Goal: Task Accomplishment & Management: Manage account settings

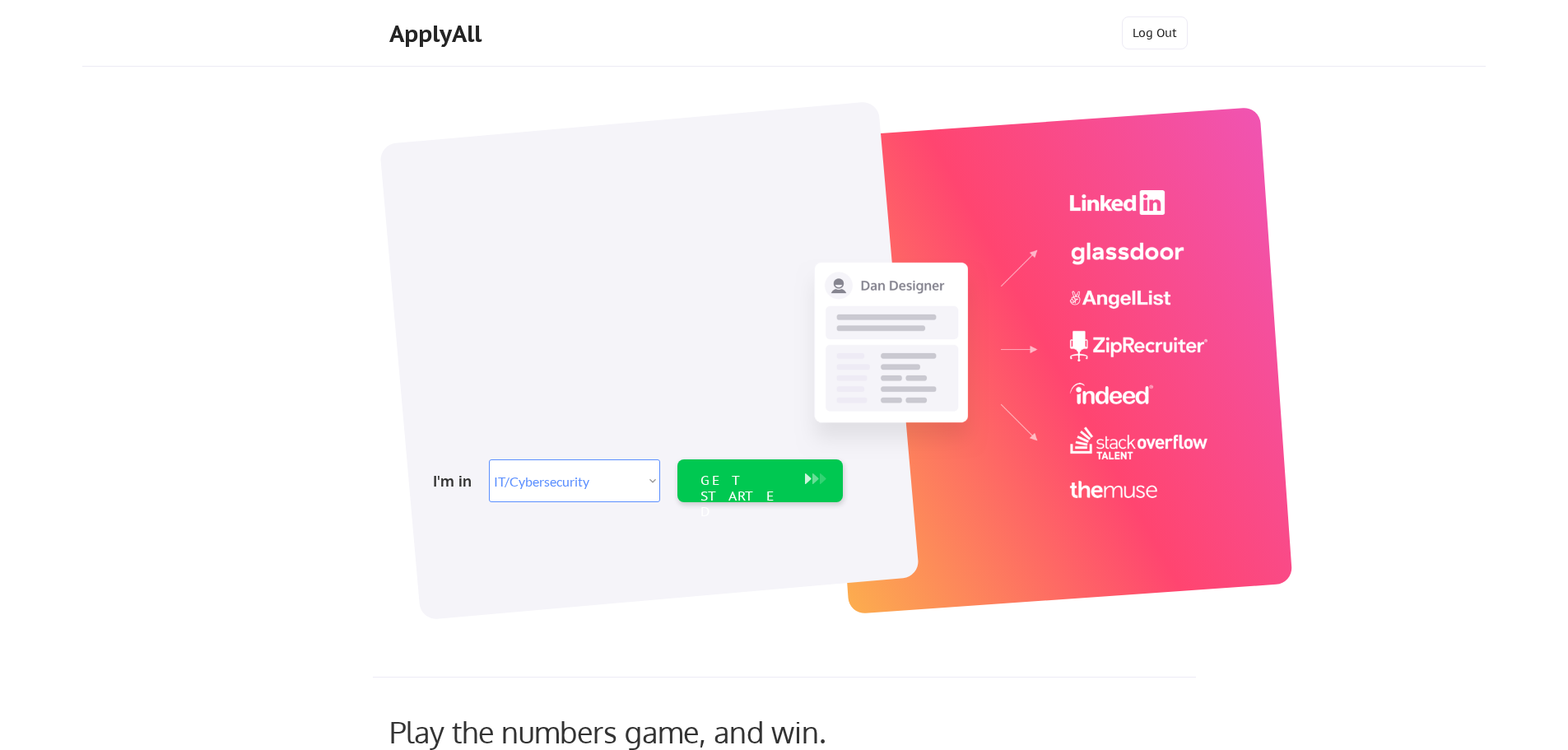
select select ""it_security""
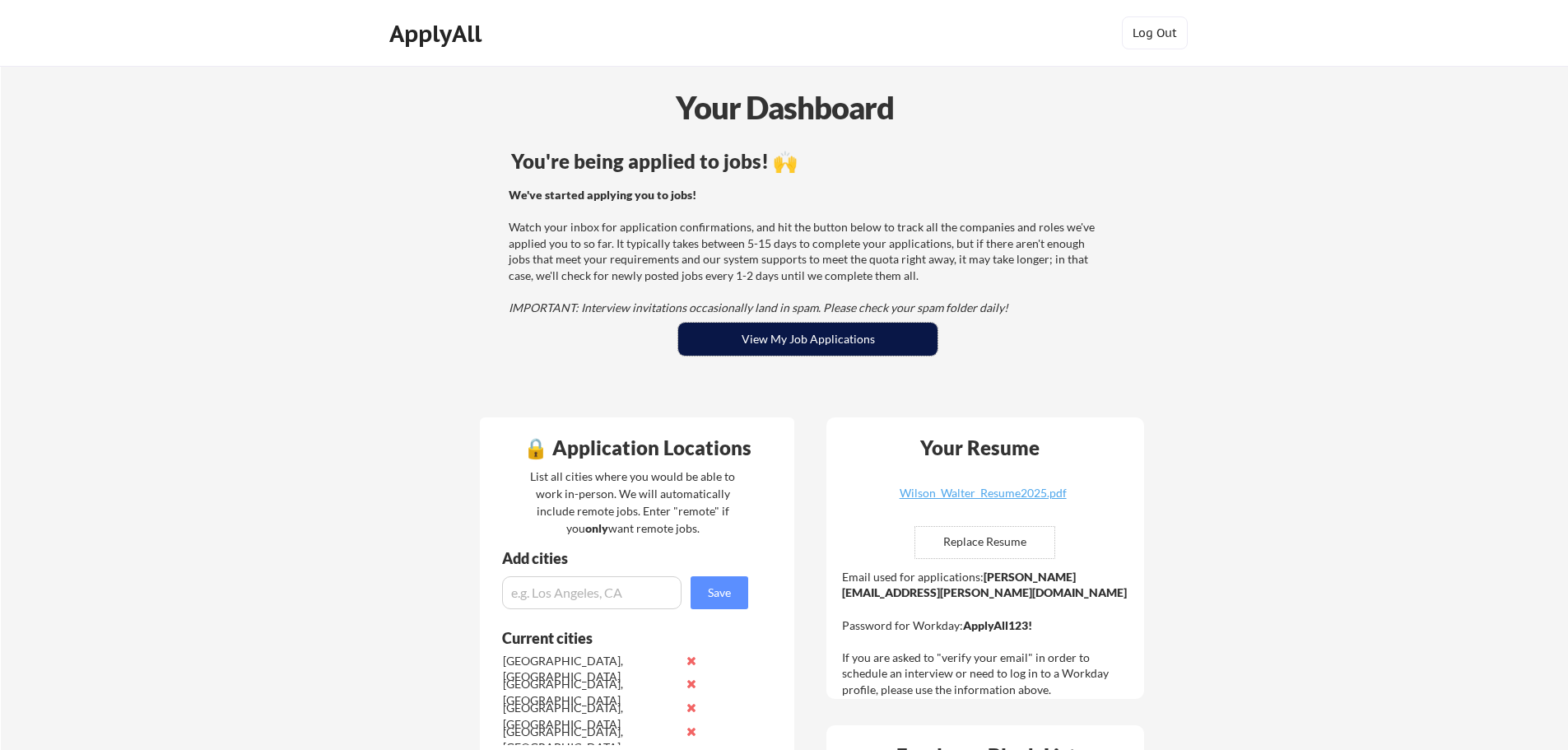
click at [801, 334] on button "View My Job Applications" at bounding box center [808, 339] width 259 height 33
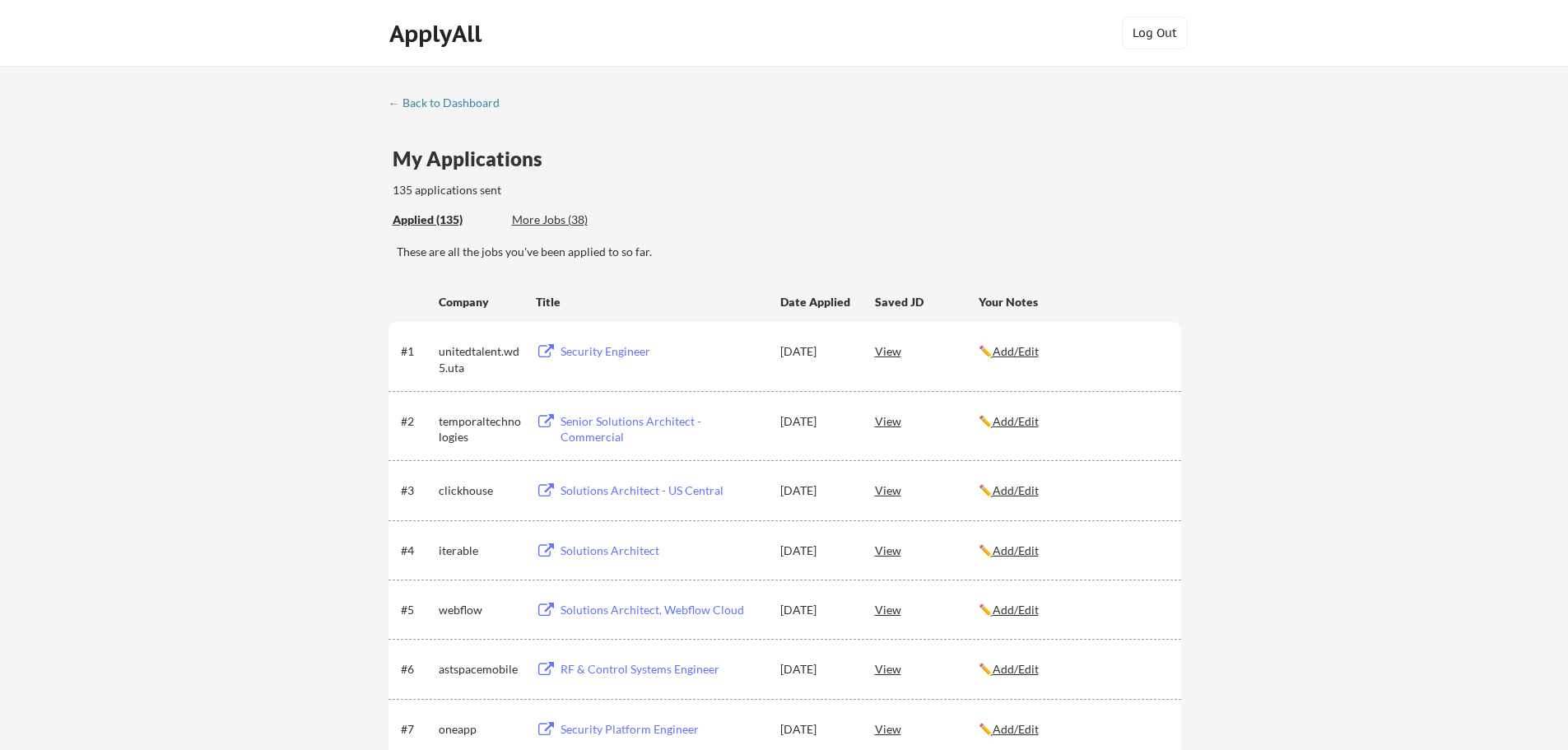
click at [542, 218] on div "More Jobs (38)" at bounding box center [573, 220] width 121 height 16
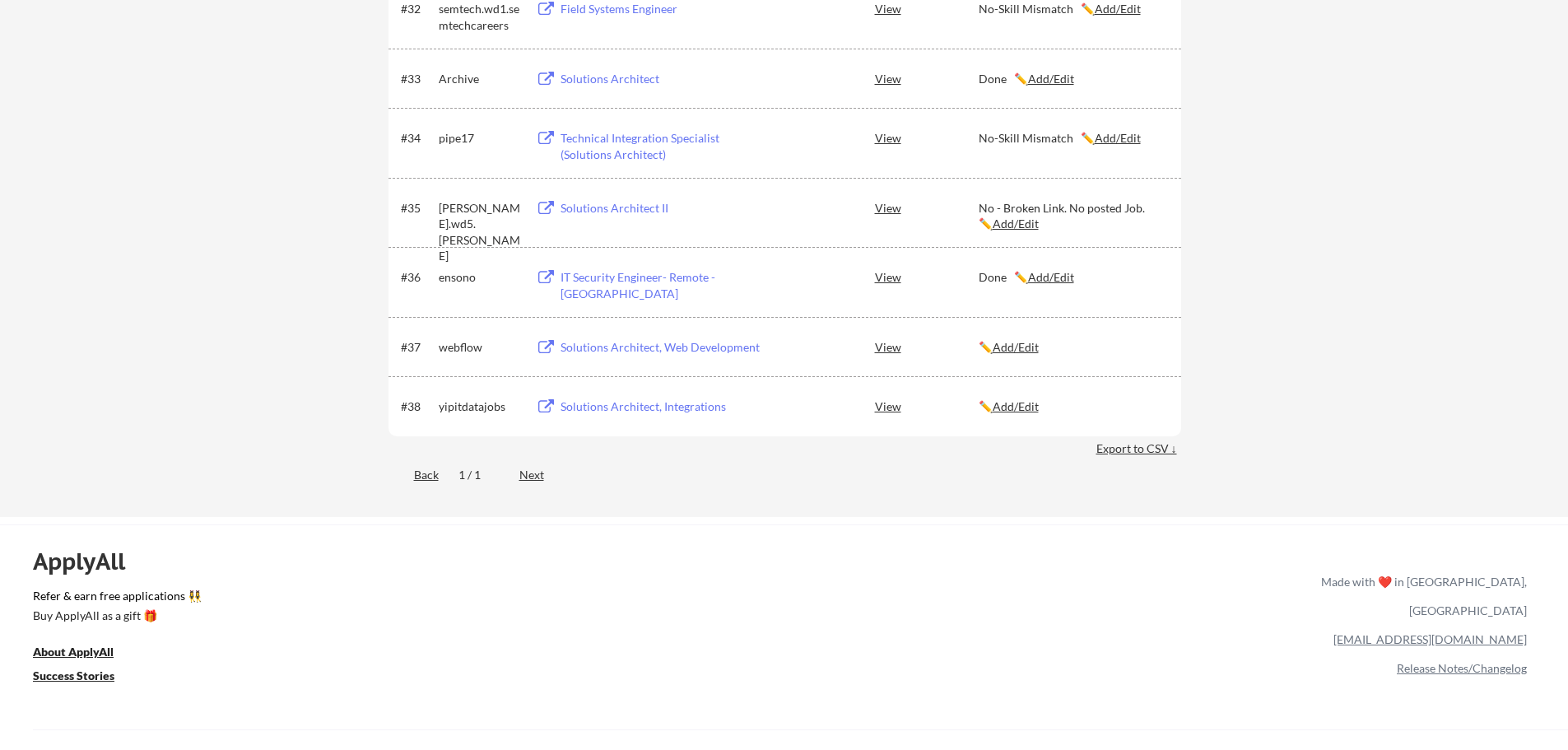
scroll to position [2359, 0]
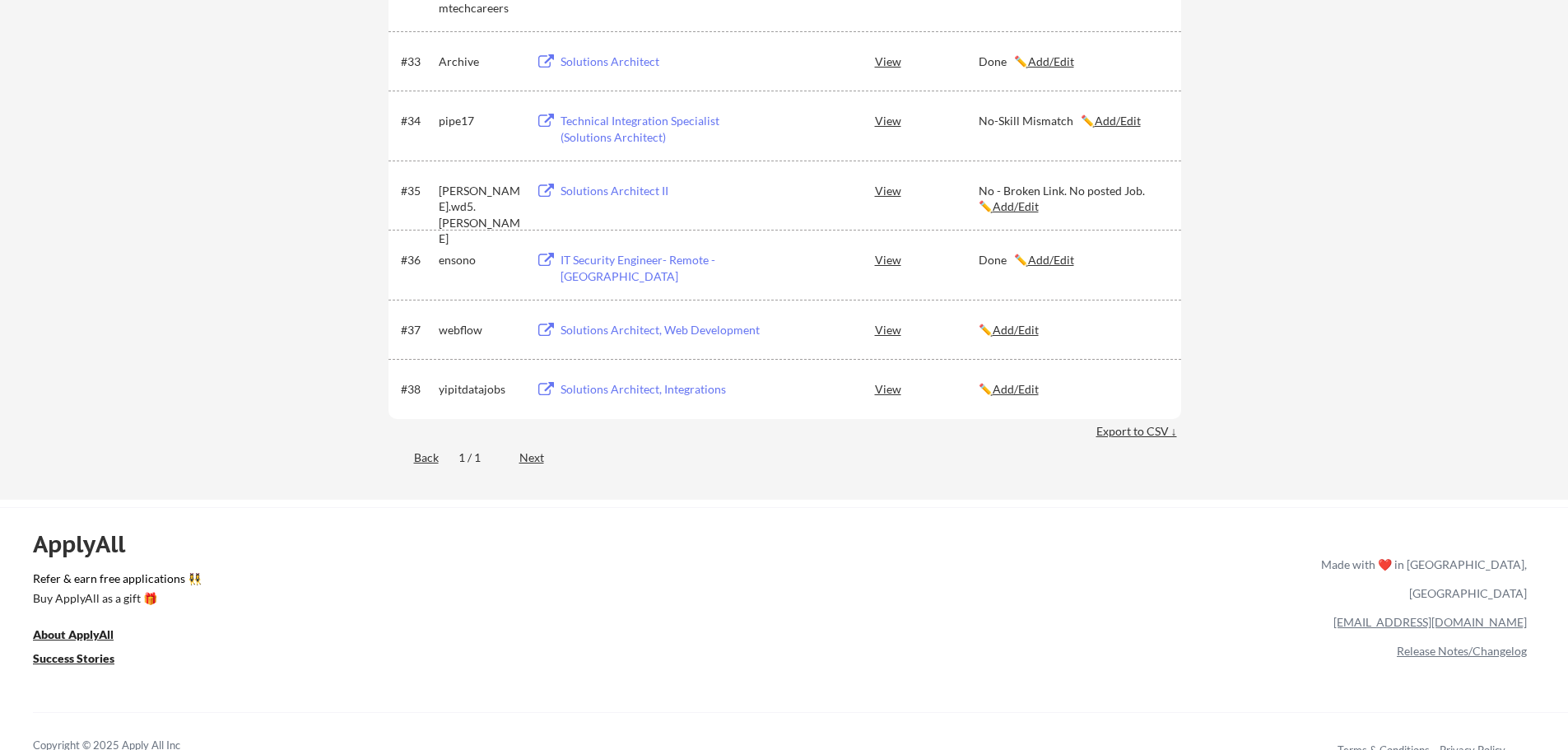
click at [540, 391] on button at bounding box center [546, 389] width 21 height 15
click at [543, 330] on button at bounding box center [546, 330] width 21 height 15
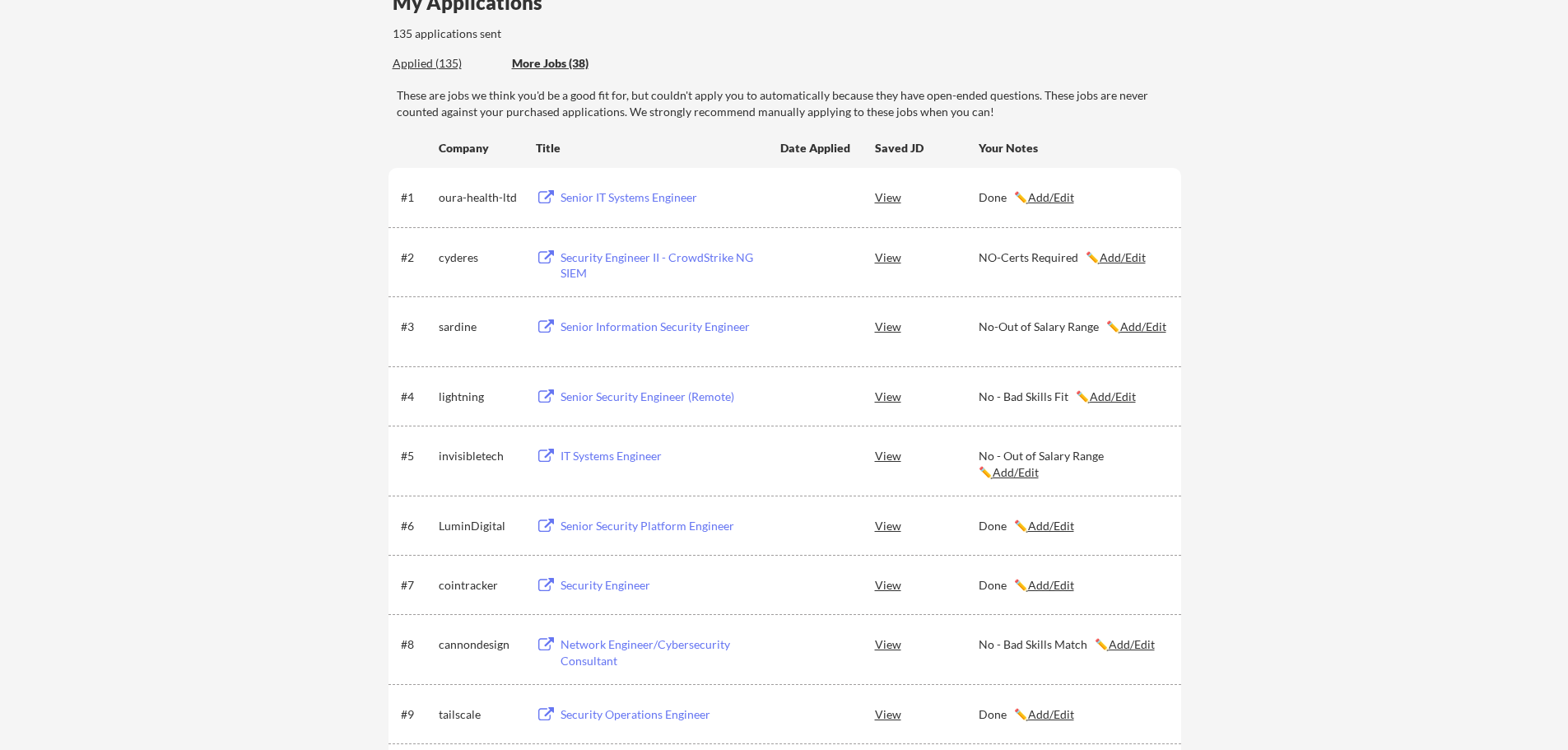
scroll to position [0, 0]
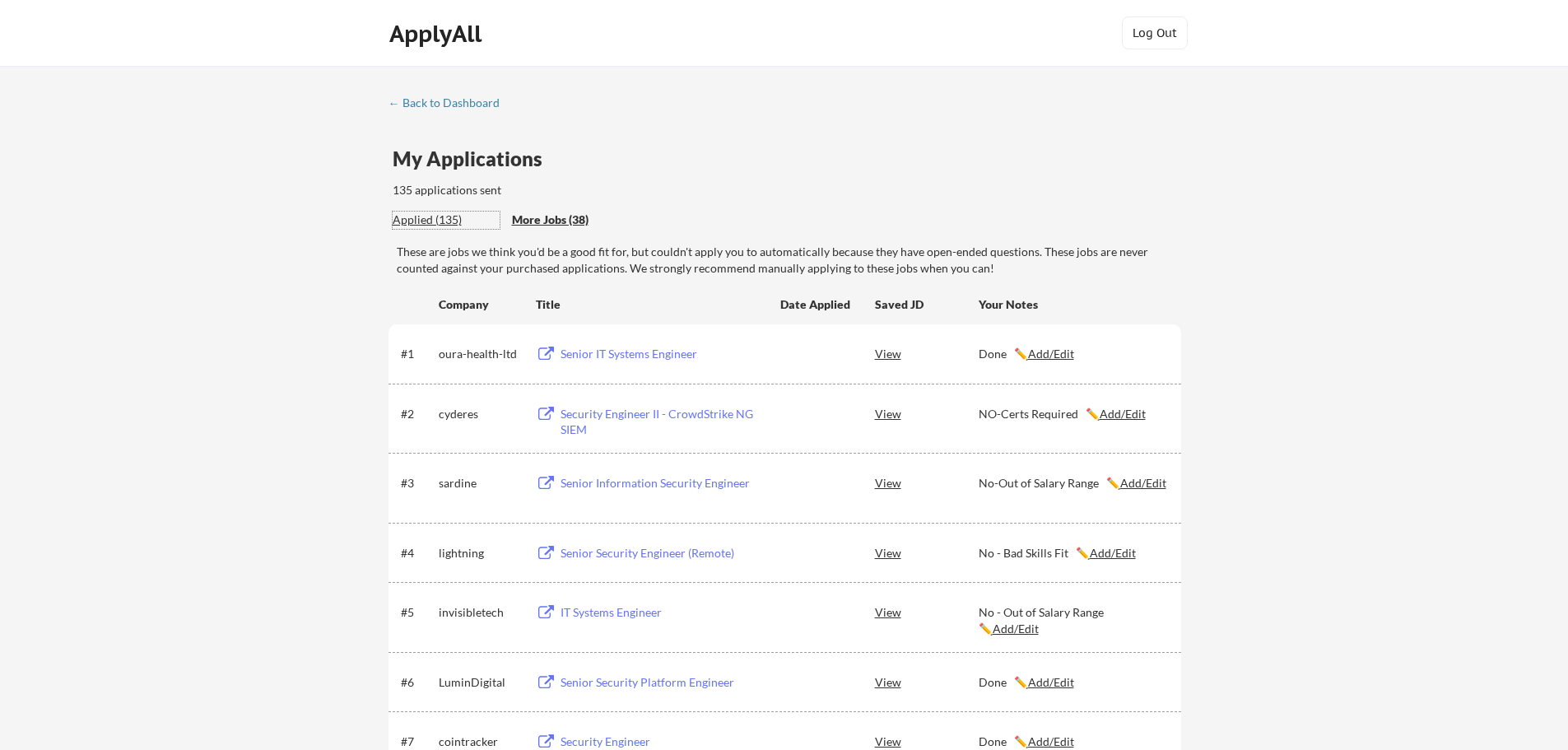
click at [431, 219] on div "Applied (135)" at bounding box center [446, 220] width 107 height 16
